Goal: Information Seeking & Learning: Check status

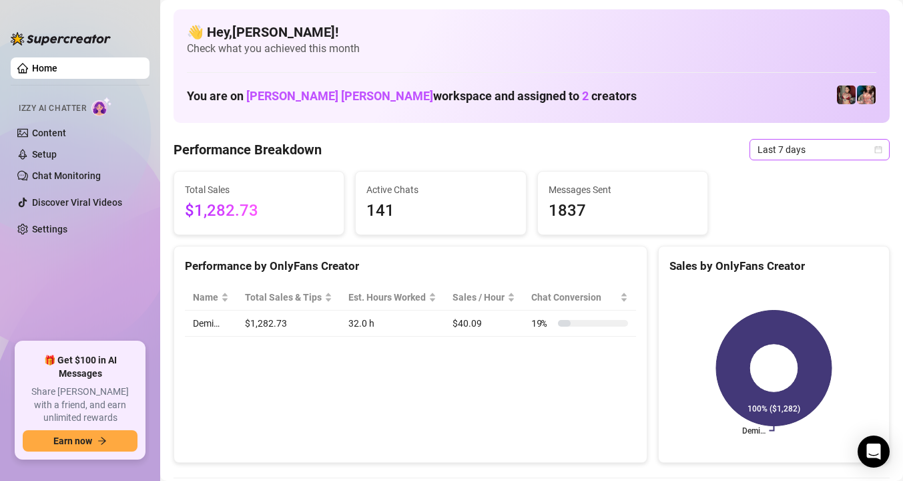
click at [790, 156] on span "Last 7 days" at bounding box center [820, 150] width 124 height 20
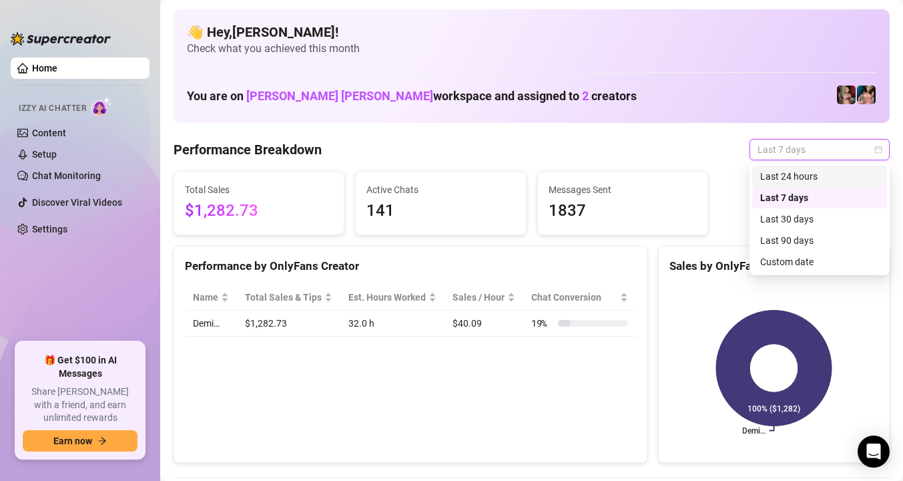
click at [792, 175] on div "Last 24 hours" at bounding box center [819, 176] width 119 height 15
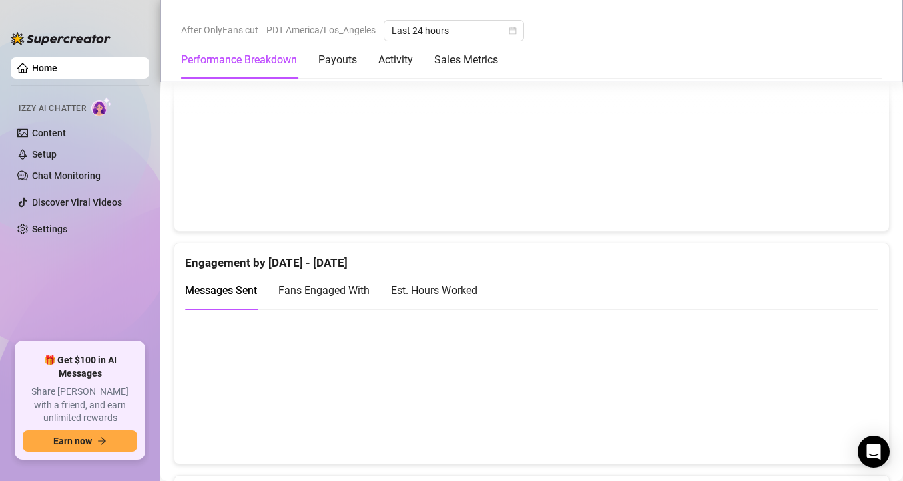
scroll to position [760, 0]
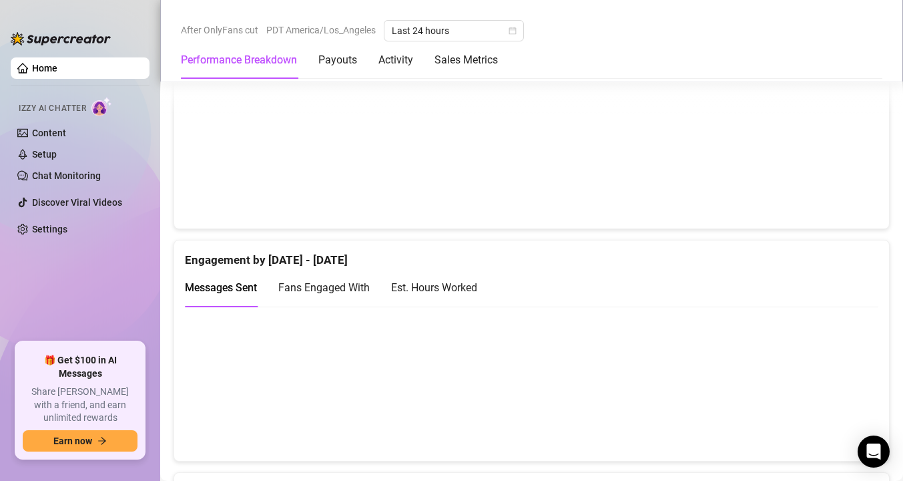
click at [467, 290] on div "Est. Hours Worked" at bounding box center [434, 287] width 86 height 17
click at [255, 287] on span "Messages Sent" at bounding box center [221, 287] width 72 height 13
click at [312, 284] on span "Fans Engaged With" at bounding box center [323, 287] width 91 height 13
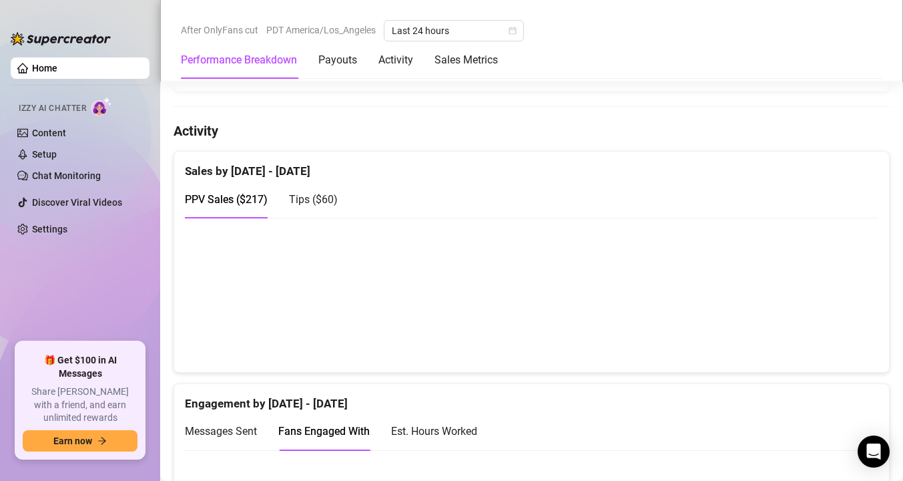
scroll to position [604, 0]
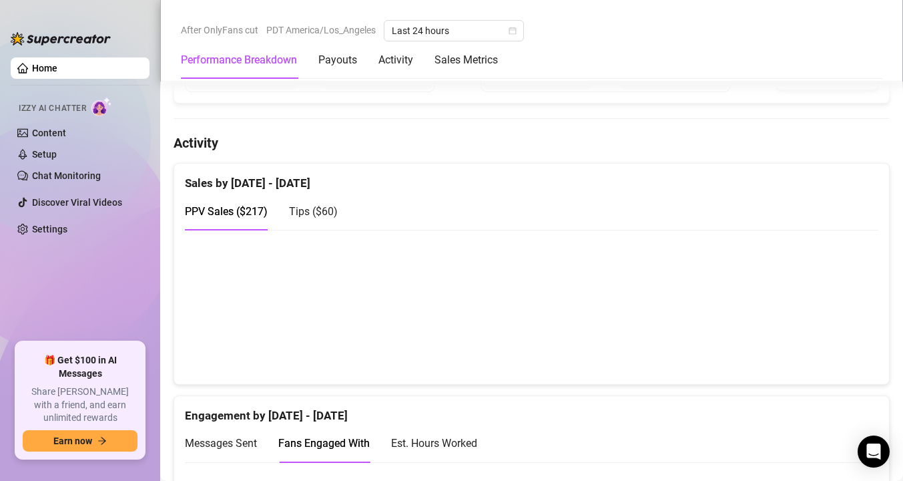
click at [314, 210] on span "Tips ( $60 )" at bounding box center [313, 211] width 49 height 13
click at [260, 214] on span "PPV Sales ( $217 )" at bounding box center [226, 211] width 83 height 13
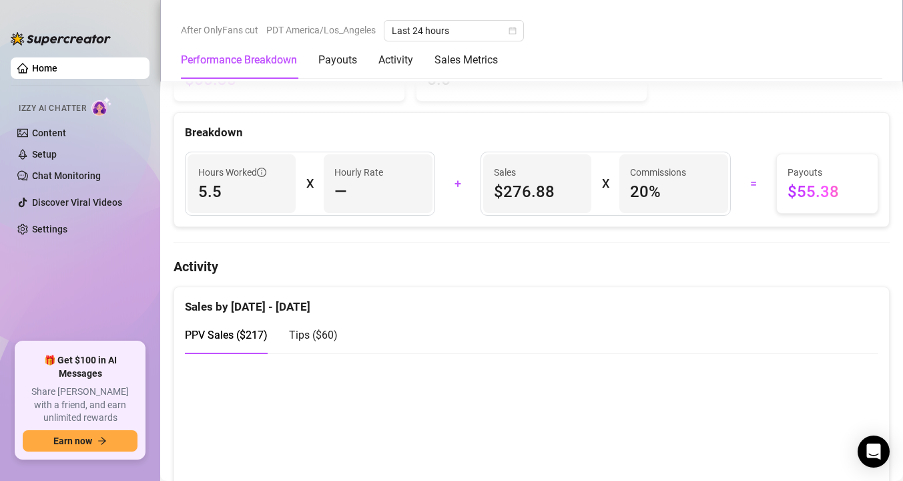
scroll to position [0, 0]
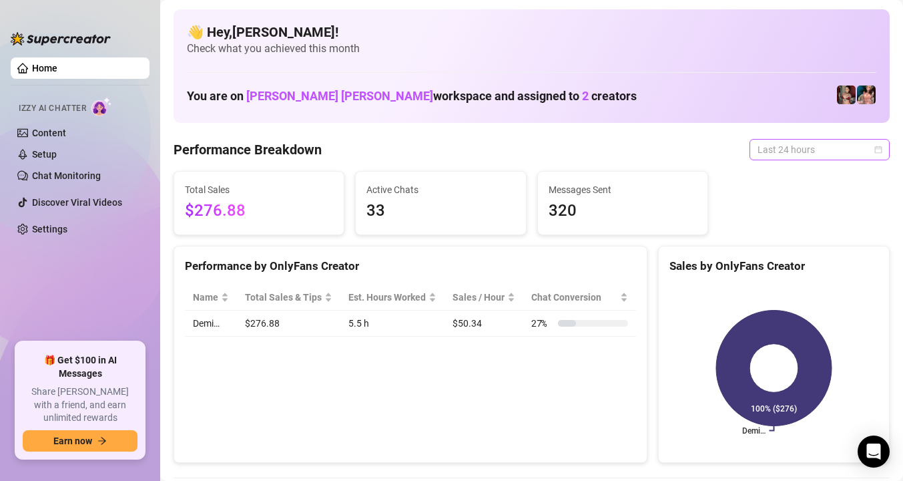
click at [834, 148] on span "Last 24 hours" at bounding box center [820, 150] width 124 height 20
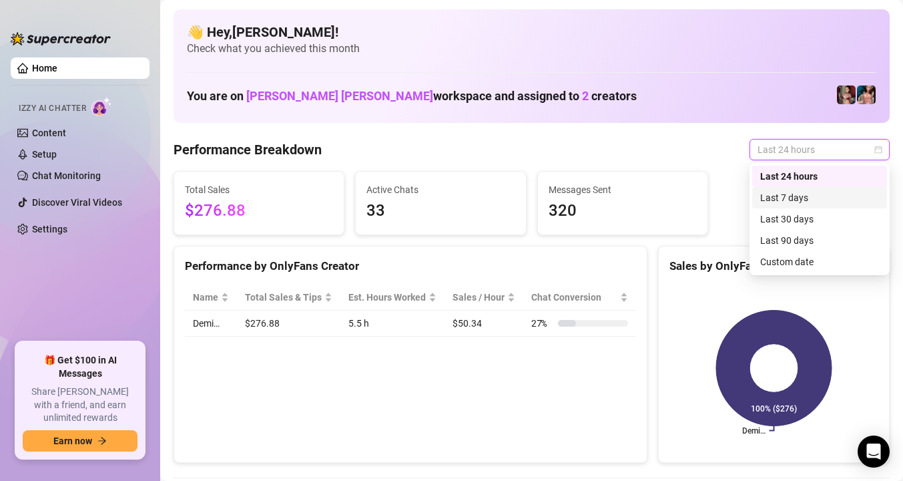
click at [818, 198] on div "Last 7 days" at bounding box center [819, 197] width 119 height 15
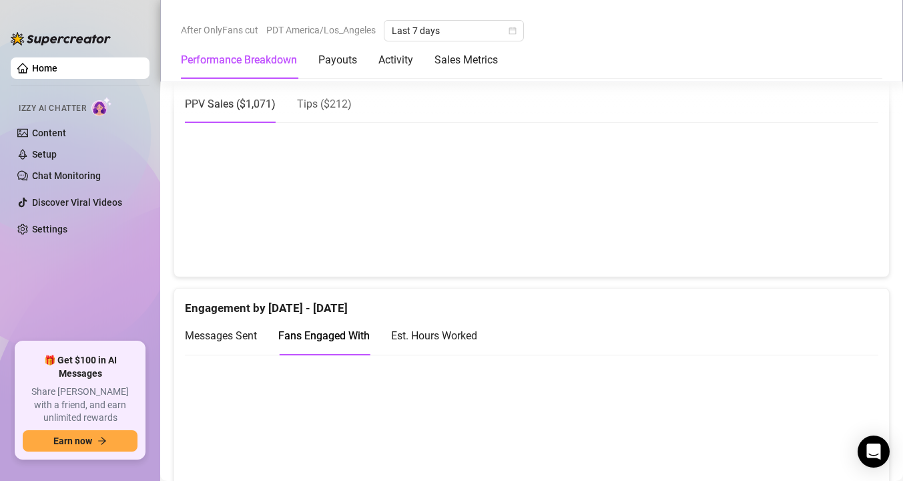
scroll to position [718, 0]
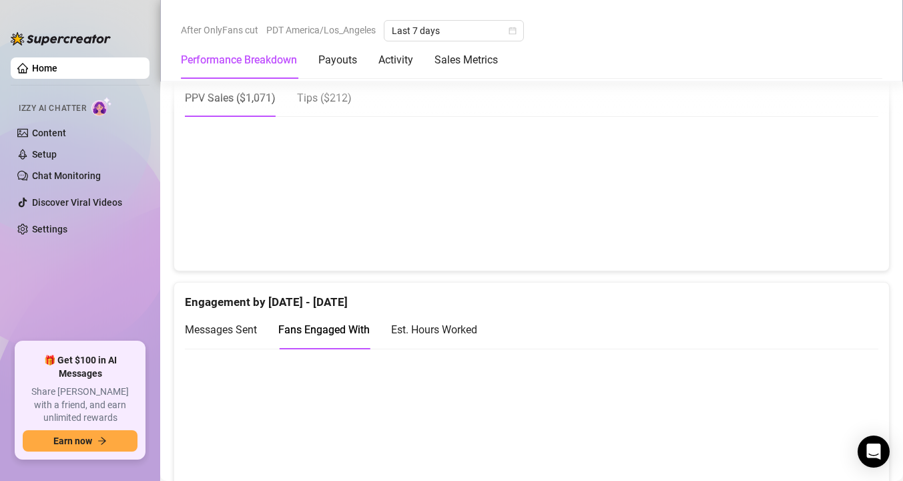
click at [341, 105] on div "Tips ( $212 )" at bounding box center [324, 97] width 55 height 17
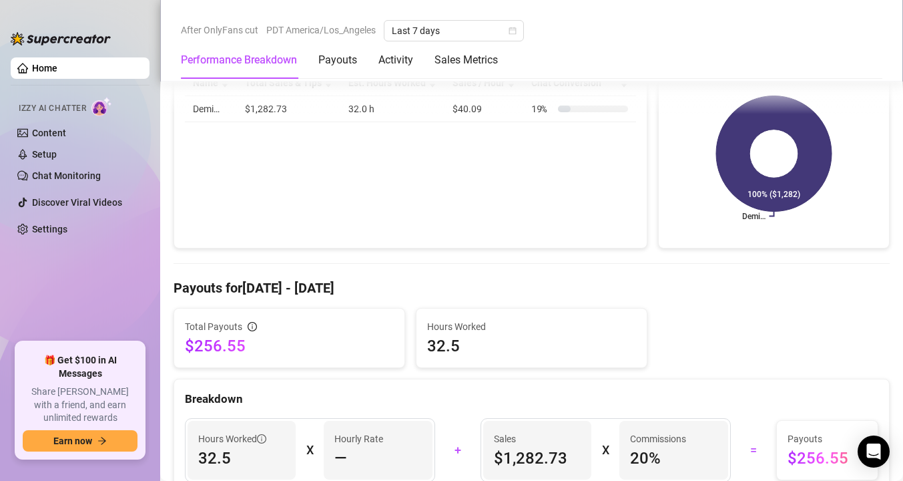
scroll to position [0, 0]
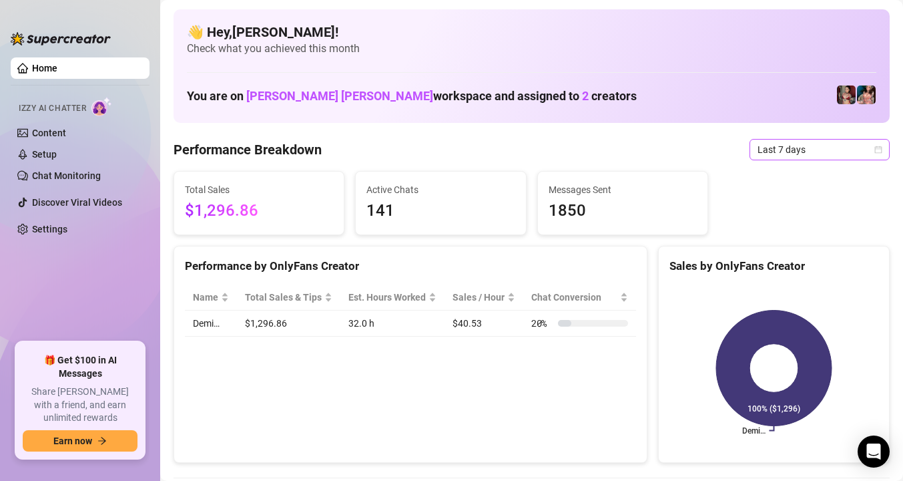
click at [837, 157] on span "Last 7 days" at bounding box center [820, 150] width 124 height 20
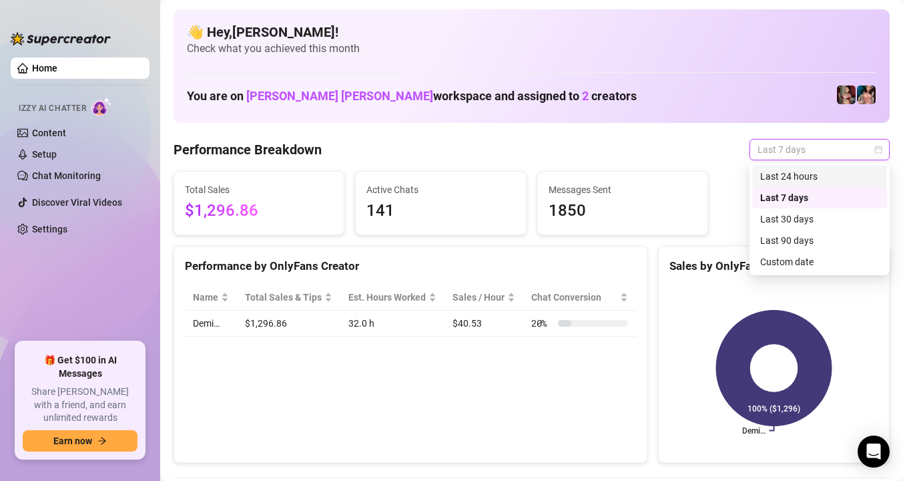
click at [829, 179] on div "Last 24 hours" at bounding box center [819, 176] width 119 height 15
